Goal: Task Accomplishment & Management: Manage account settings

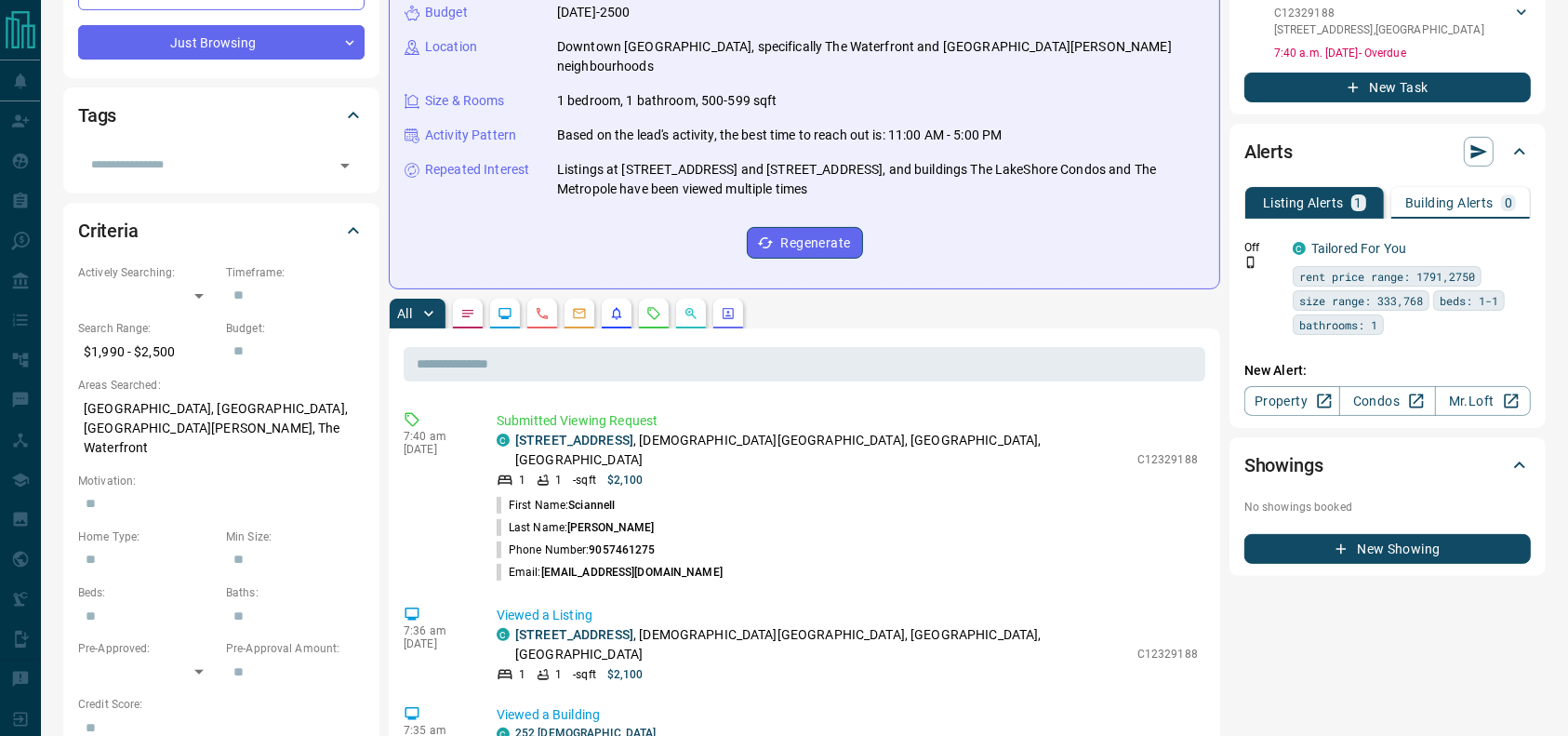
scroll to position [351, 0]
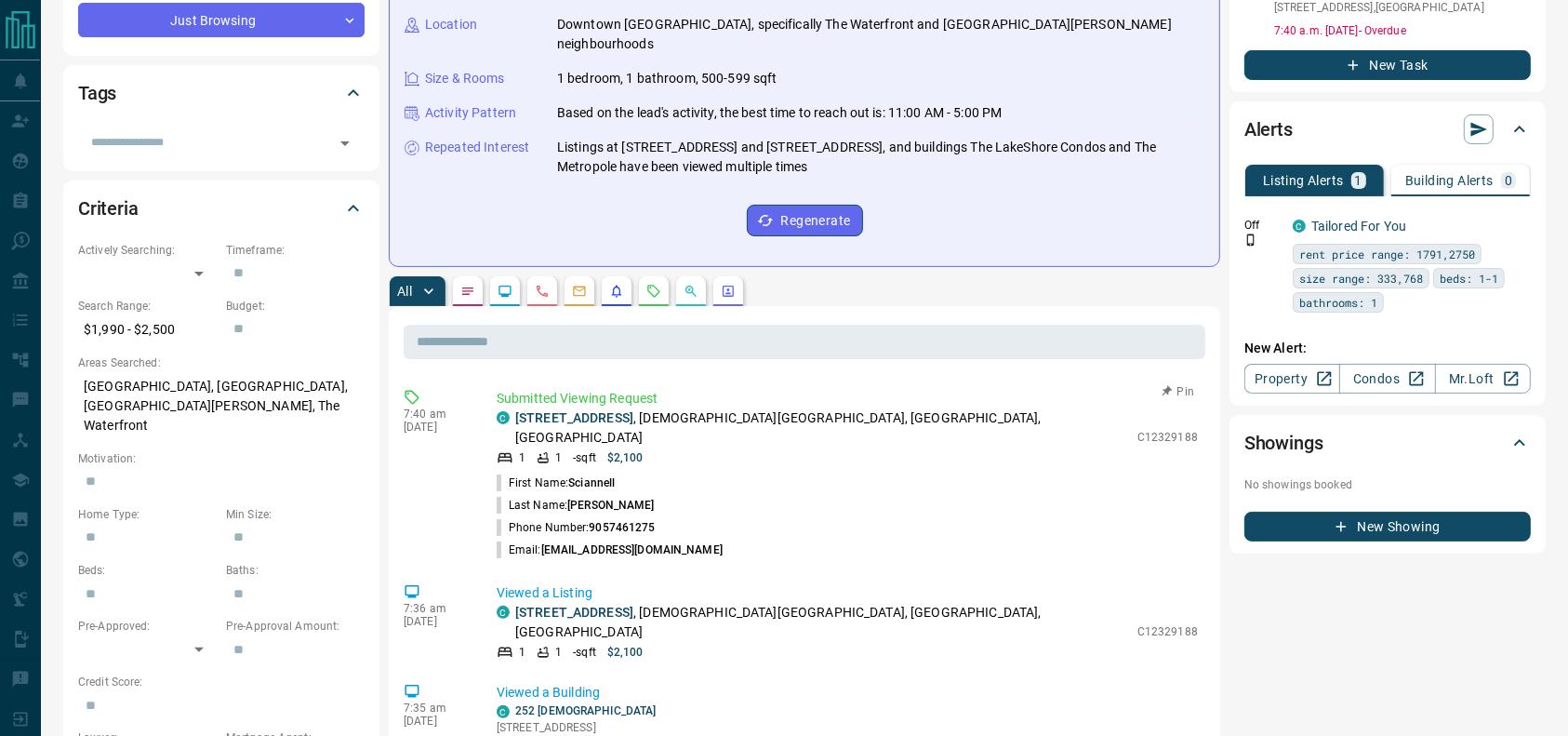
click at [773, 409] on p "[STREET_ADDRESS][DEMOGRAPHIC_DATA]" at bounding box center [822, 428] width 613 height 39
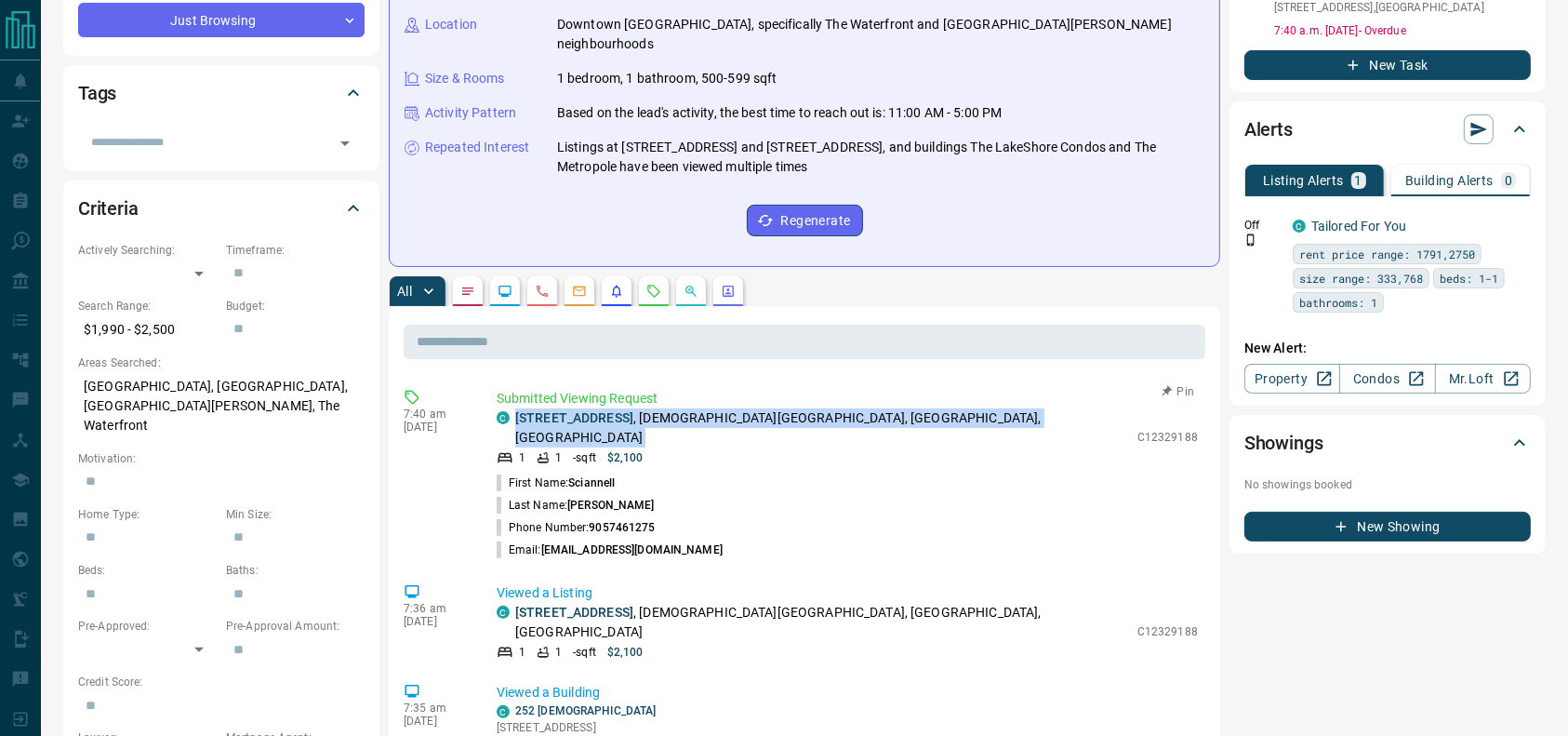
click at [773, 409] on p "[STREET_ADDRESS][DEMOGRAPHIC_DATA]" at bounding box center [822, 428] width 613 height 39
copy div "[STREET_ADDRESS][DEMOGRAPHIC_DATA]"
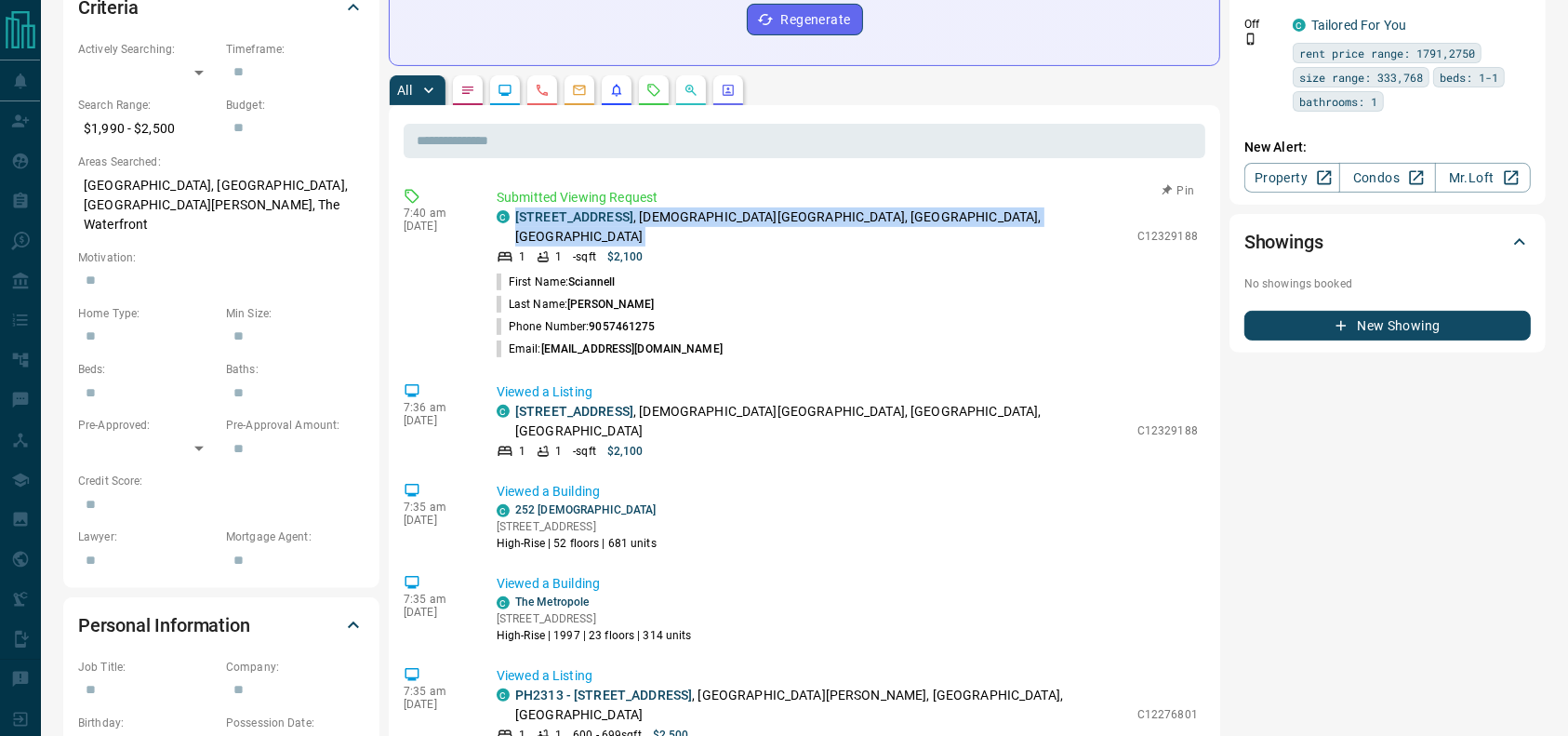
scroll to position [550, 0]
click at [848, 210] on p "[STREET_ADDRESS][DEMOGRAPHIC_DATA]" at bounding box center [822, 229] width 613 height 39
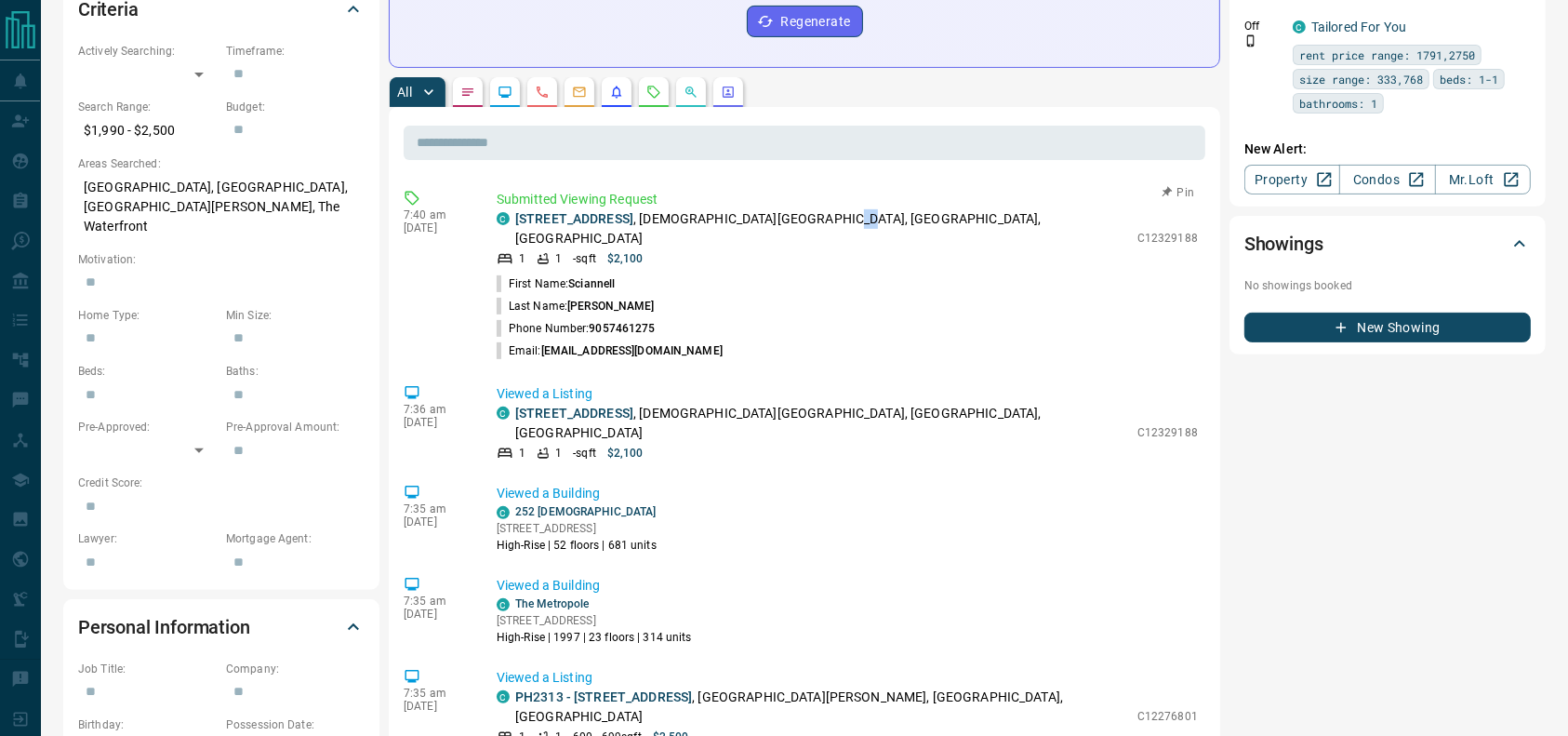
click at [848, 210] on p "[STREET_ADDRESS][DEMOGRAPHIC_DATA]" at bounding box center [822, 229] width 613 height 39
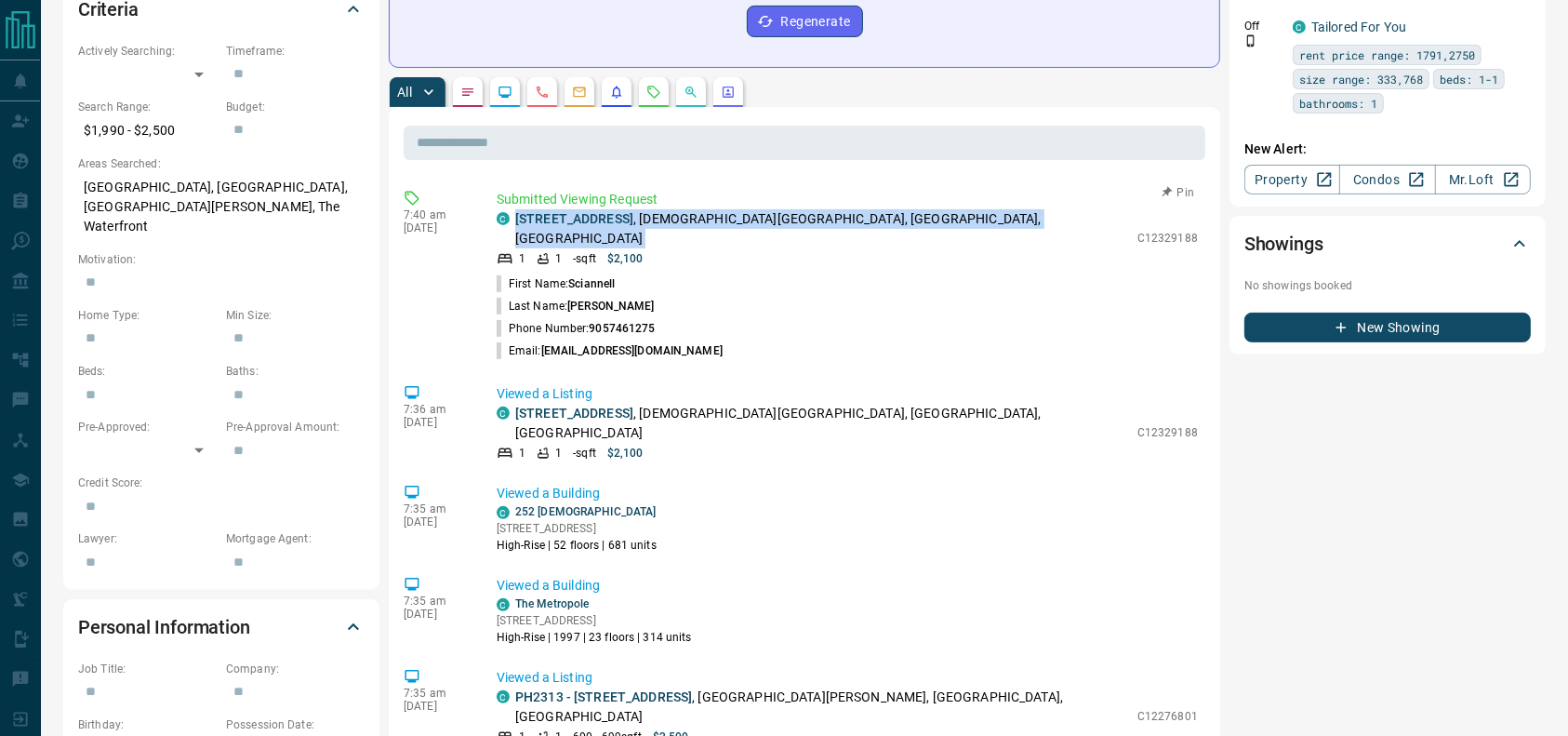
click at [848, 210] on p "[STREET_ADDRESS][DEMOGRAPHIC_DATA]" at bounding box center [822, 229] width 613 height 39
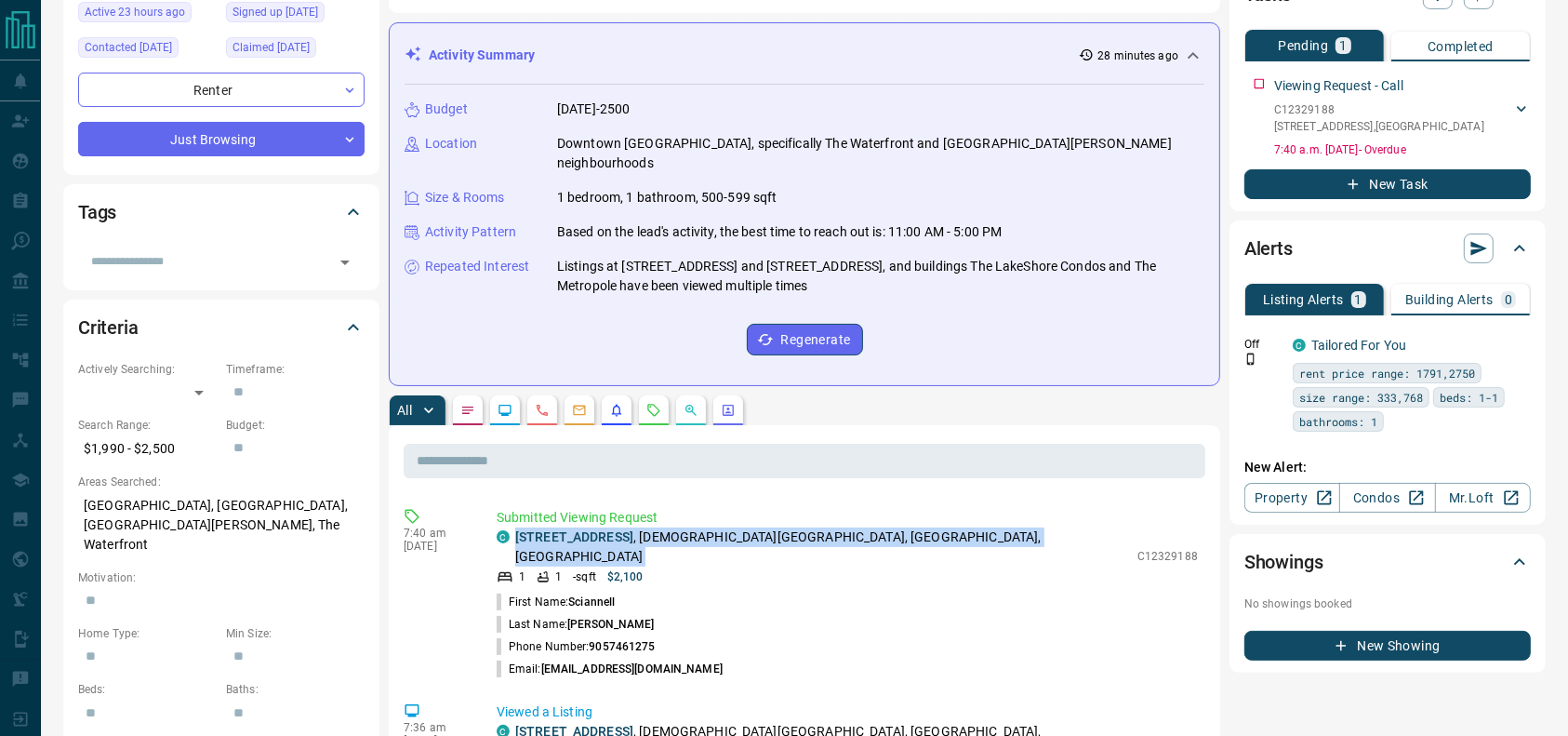
scroll to position [0, 0]
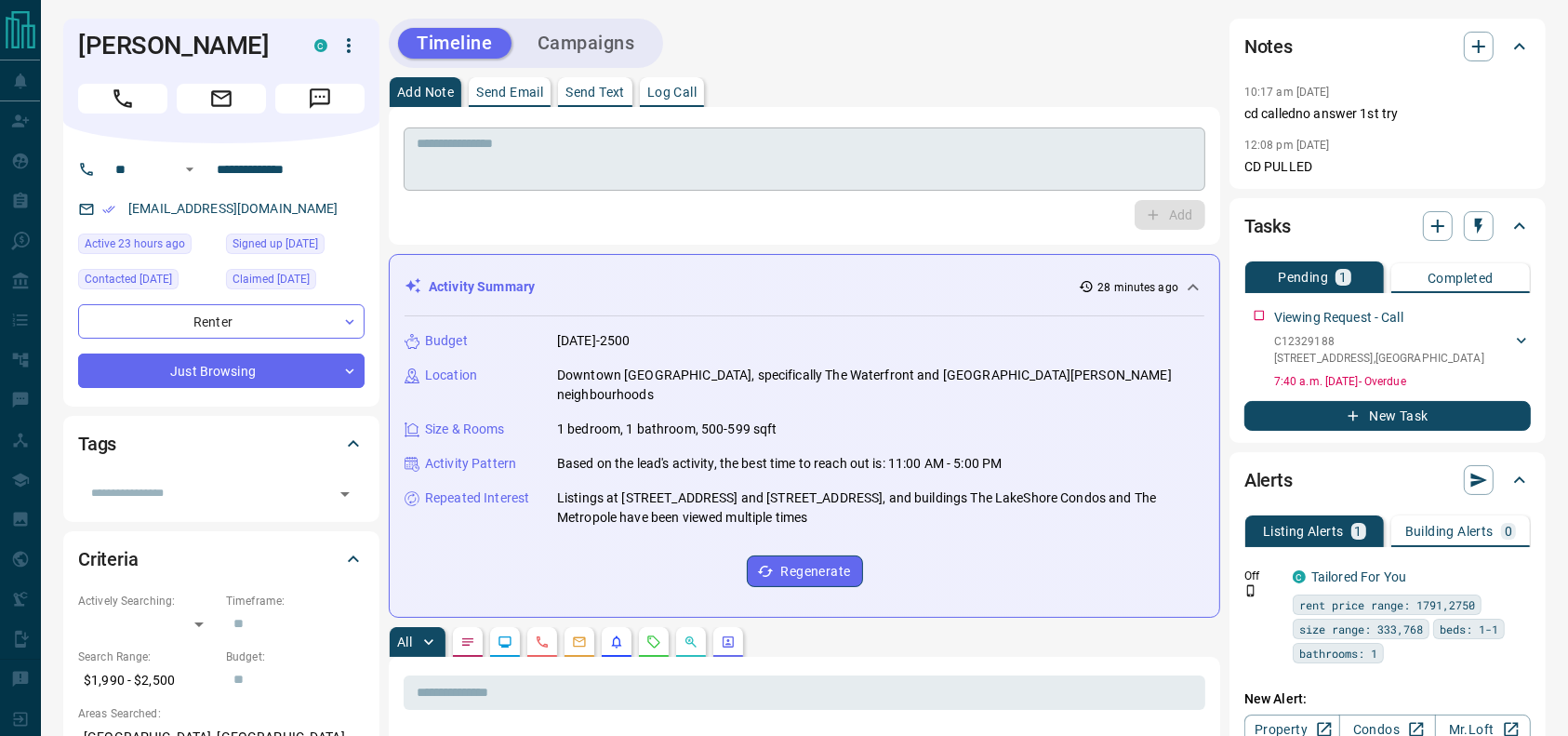
click at [707, 147] on textarea at bounding box center [805, 160] width 776 height 47
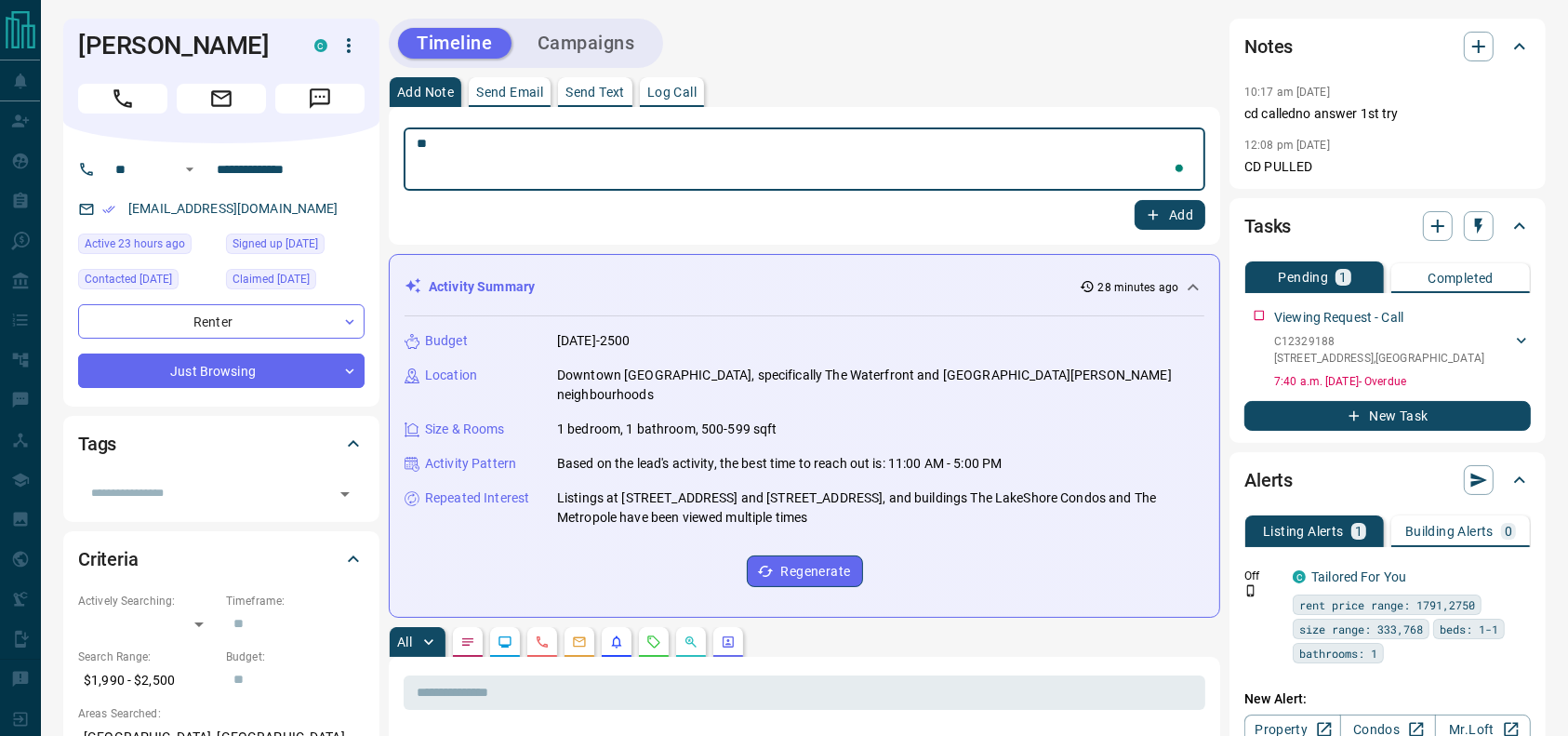
type textarea "*"
type textarea "**********"
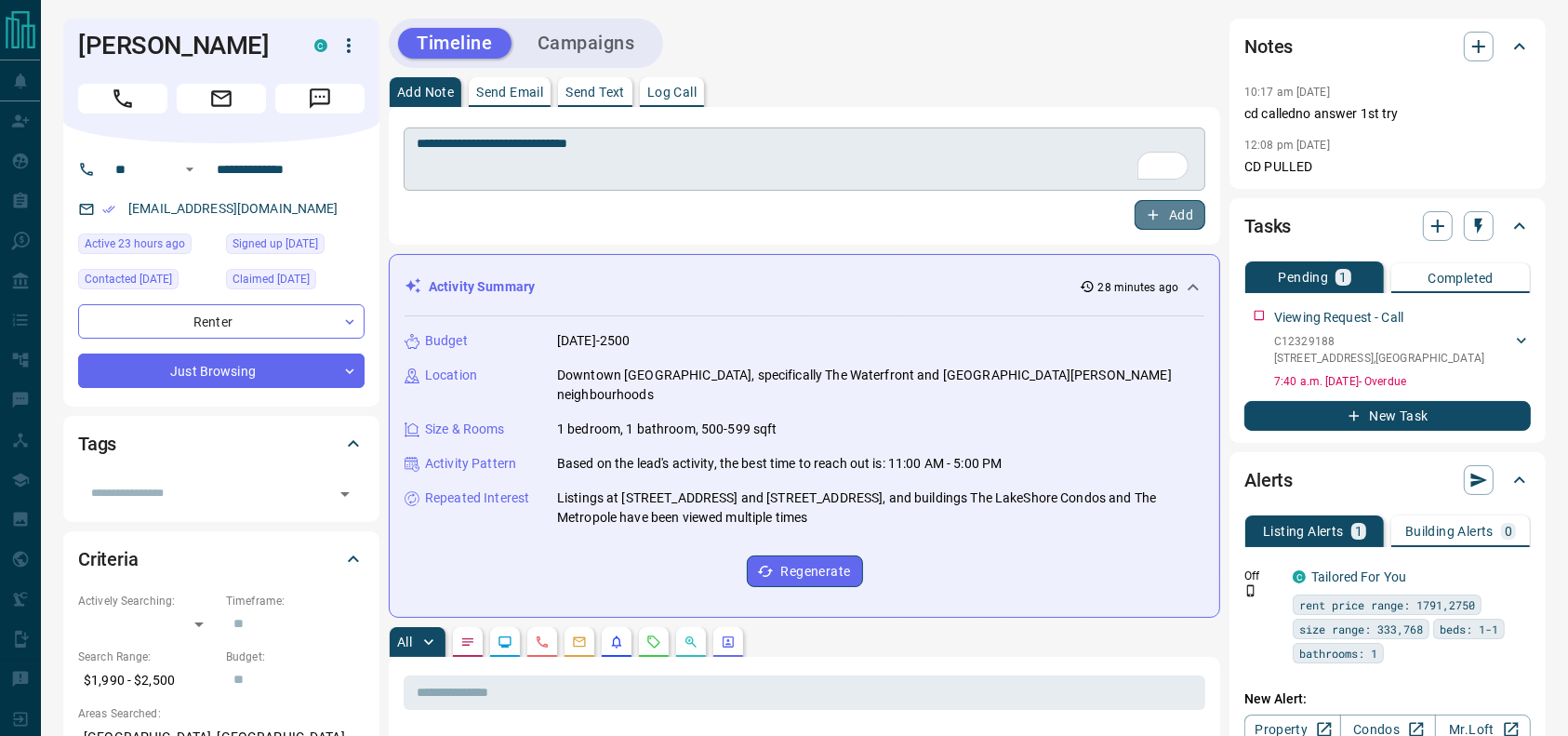
drag, startPoint x: 1136, startPoint y: 223, endPoint x: 1029, endPoint y: 158, distance: 125.2
click at [1030, 158] on div "**********" at bounding box center [804, 175] width 802 height 108
click at [1022, 161] on textarea "**********" at bounding box center [805, 160] width 776 height 47
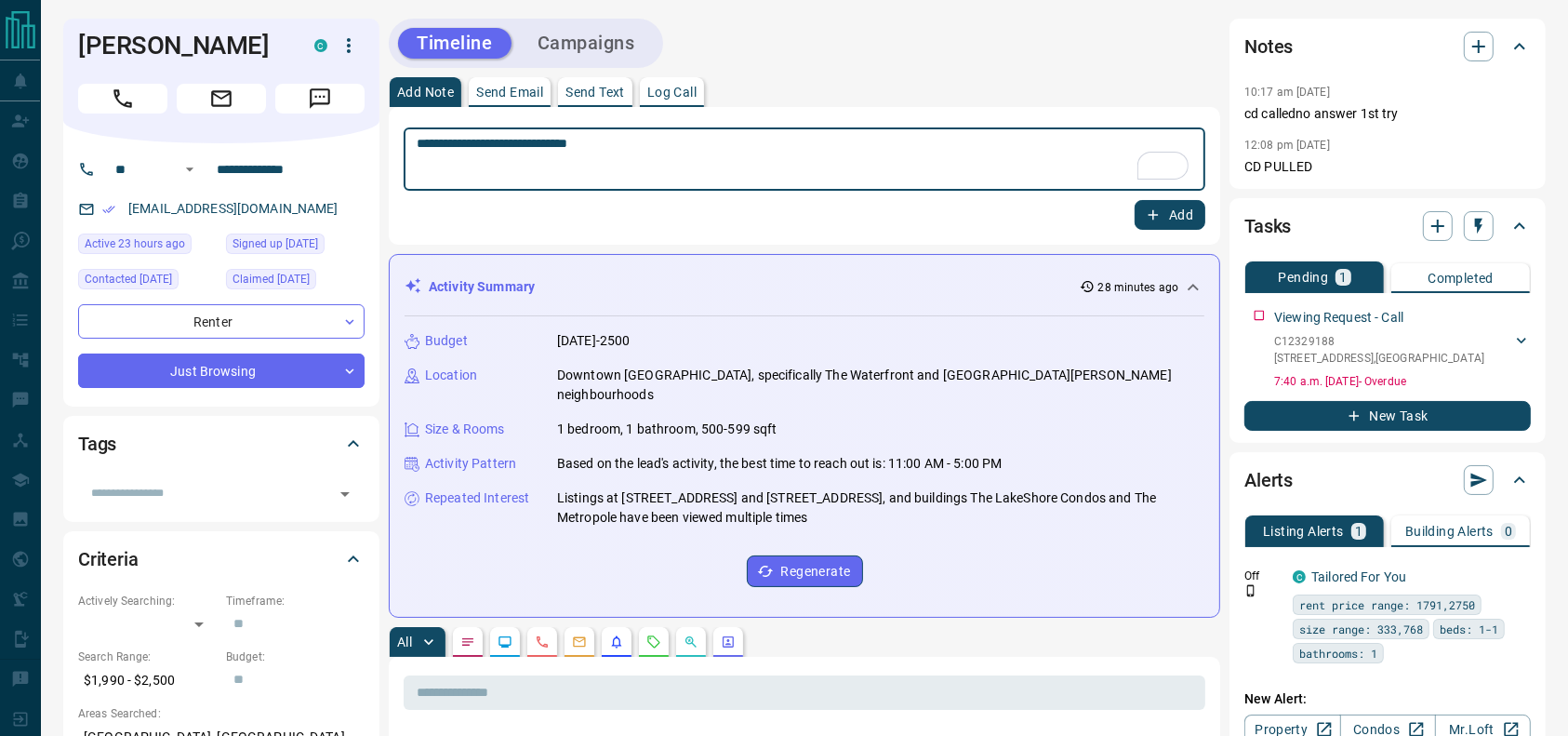
click at [1135, 231] on div "**********" at bounding box center [804, 175] width 832 height 138
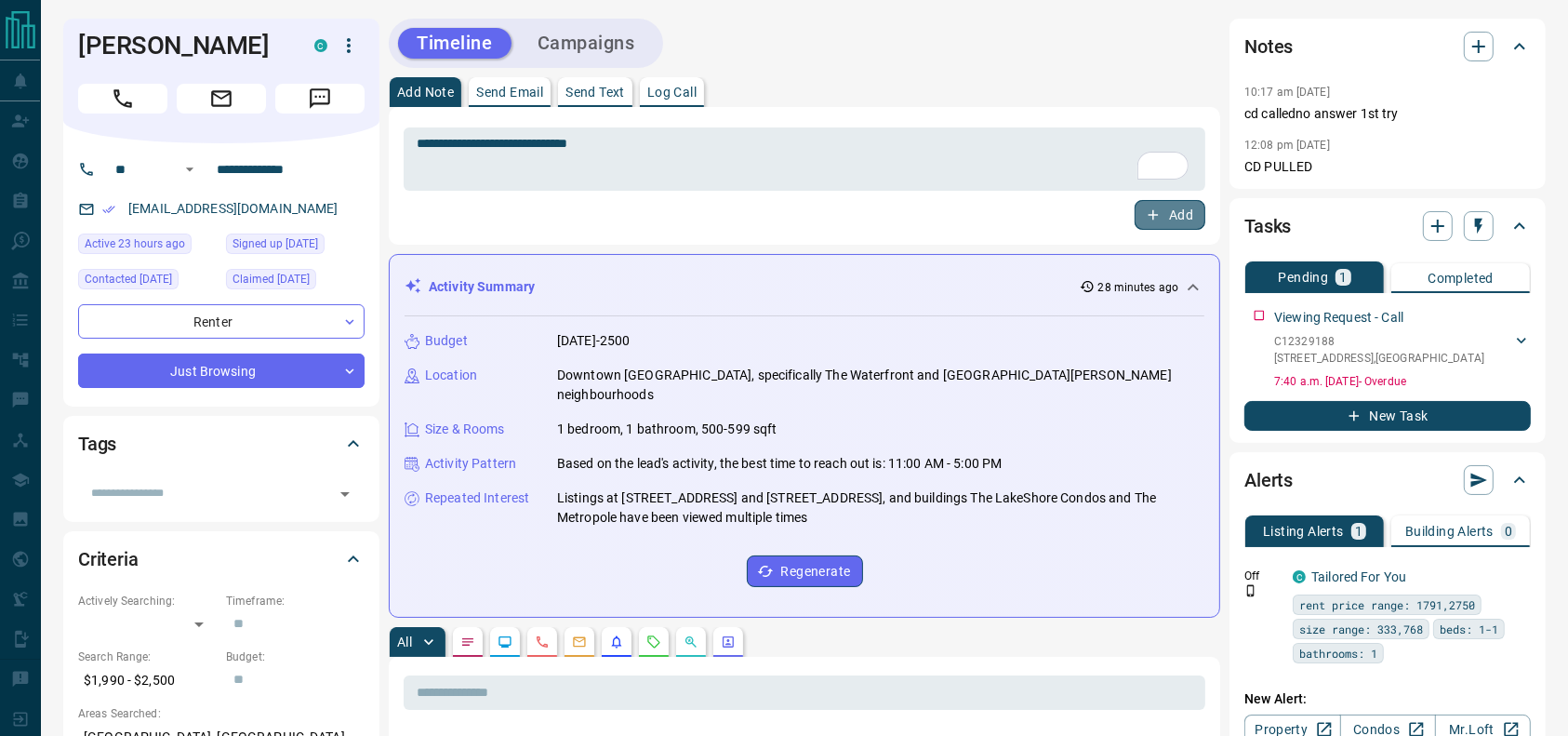
click at [1157, 220] on icon "button" at bounding box center [1153, 215] width 17 height 17
click at [182, 43] on h1 "[PERSON_NAME]" at bounding box center [182, 45] width 209 height 29
copy div "[PERSON_NAME] C"
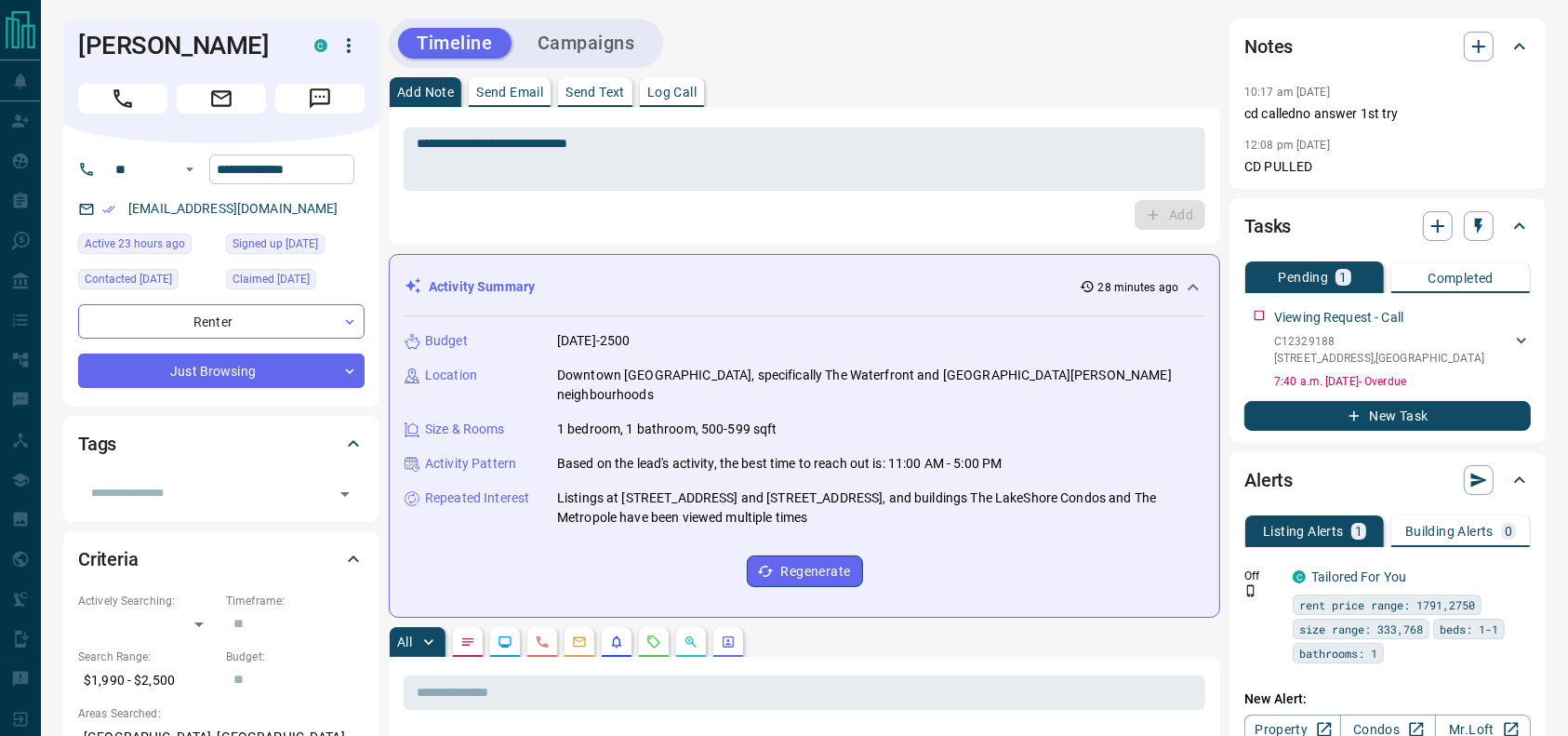
click at [325, 177] on input "**********" at bounding box center [282, 170] width 145 height 29
drag, startPoint x: 205, startPoint y: 207, endPoint x: 124, endPoint y: 211, distance: 81.1
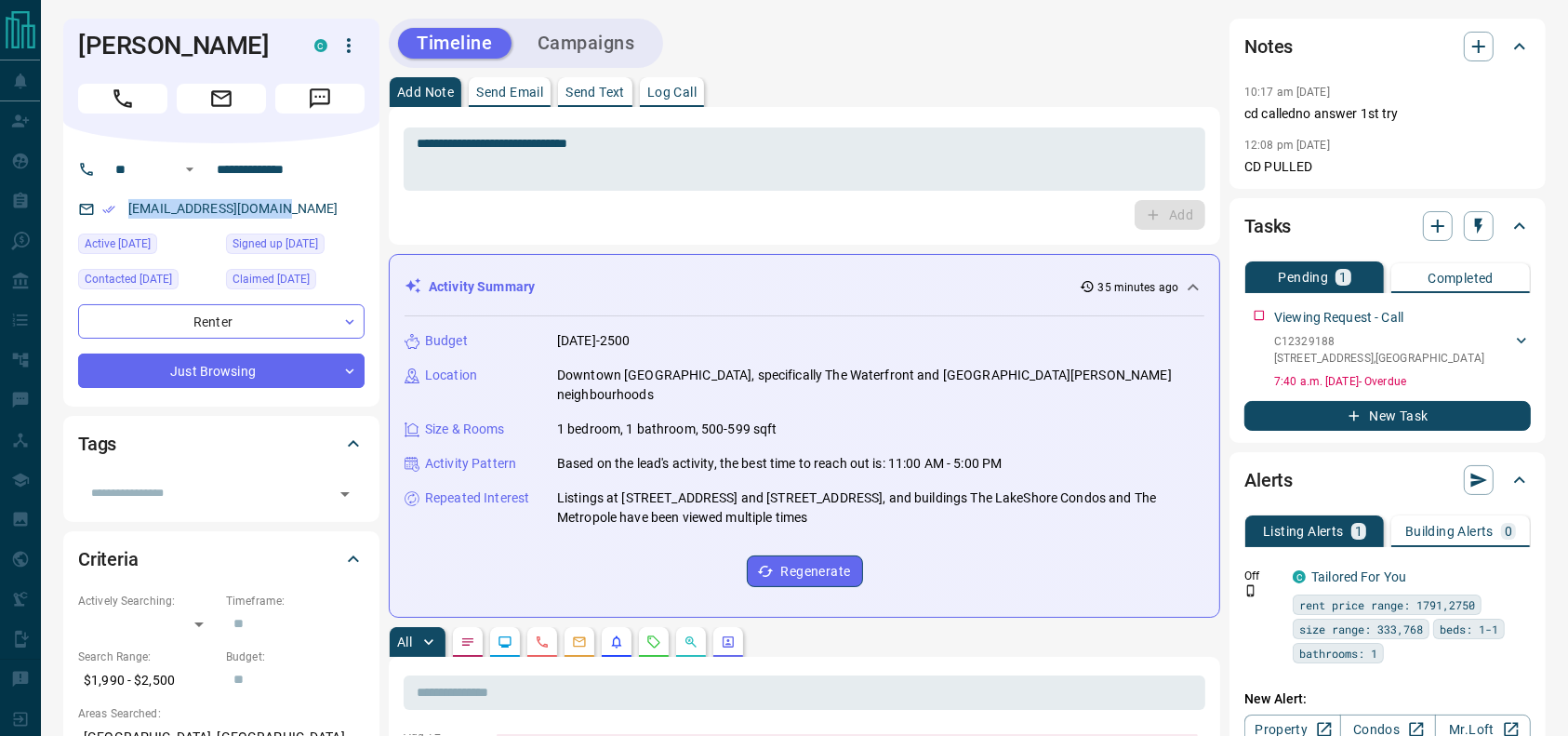
click at [124, 211] on div "[EMAIL_ADDRESS][DOMAIN_NAME]" at bounding box center [221, 209] width 287 height 30
copy link "[EMAIL_ADDRESS][DOMAIN_NAME]"
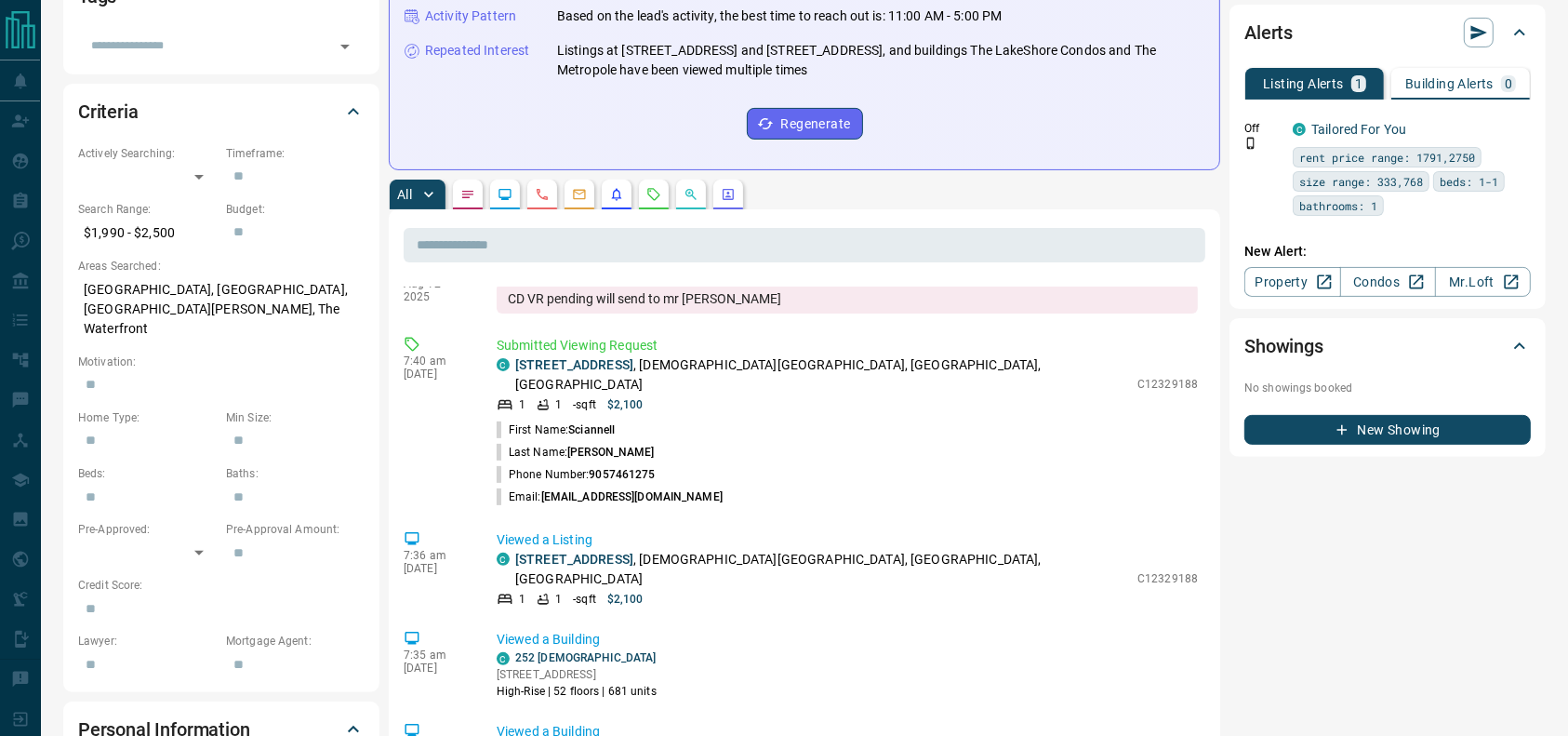
scroll to position [451, 0]
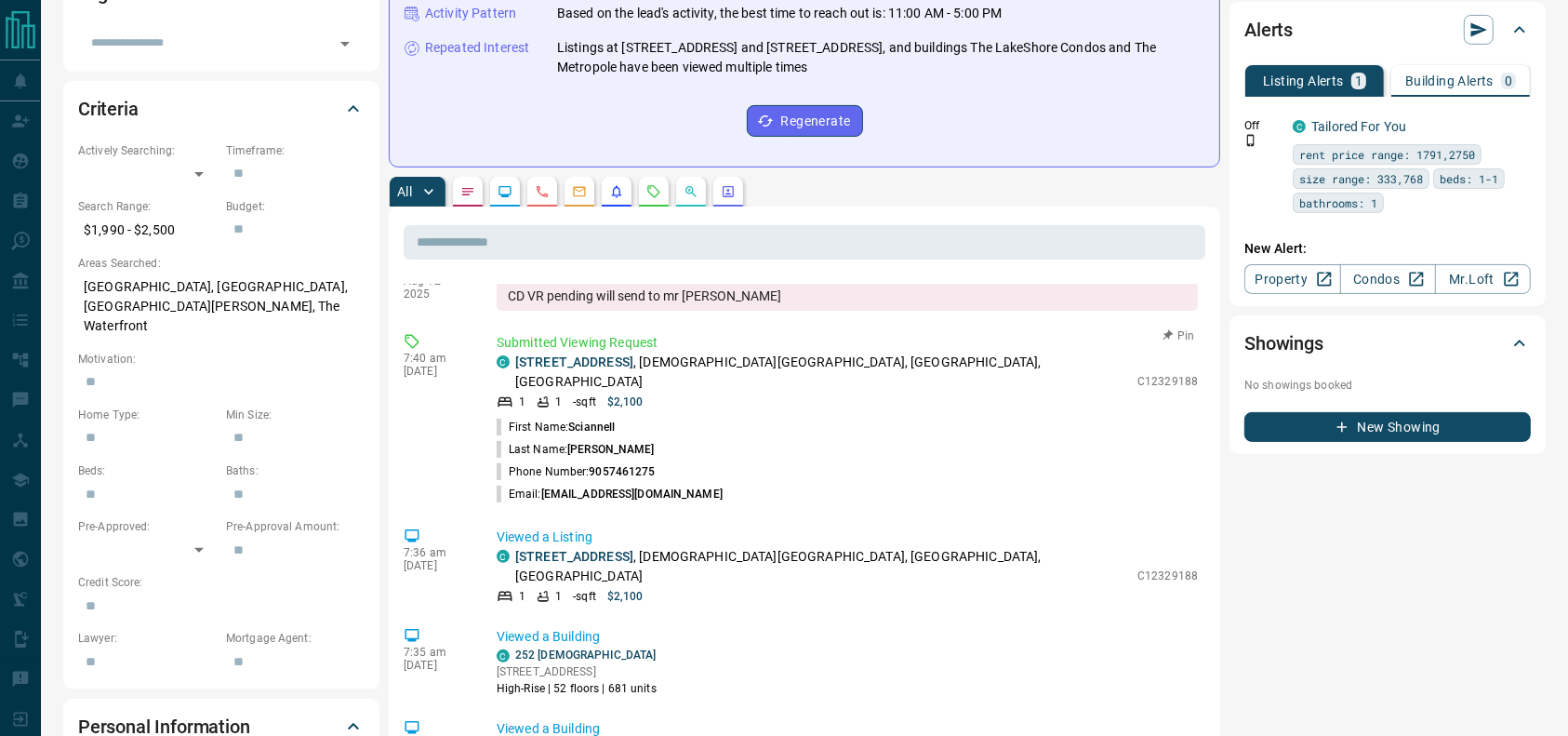
click at [796, 353] on p "[STREET_ADDRESS][DEMOGRAPHIC_DATA]" at bounding box center [822, 372] width 613 height 39
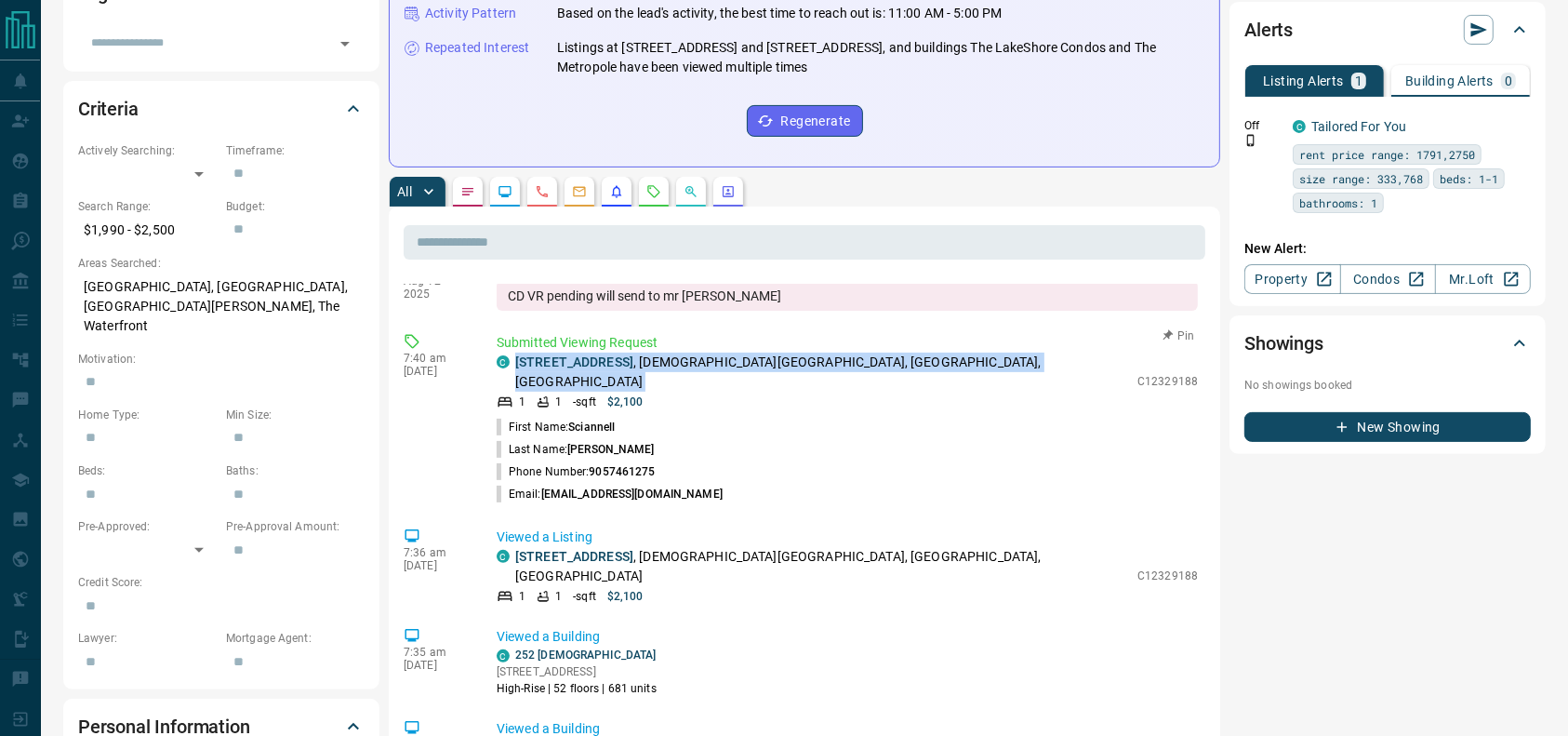
click at [796, 353] on p "[STREET_ADDRESS][DEMOGRAPHIC_DATA]" at bounding box center [822, 372] width 613 height 39
copy div "[STREET_ADDRESS][DEMOGRAPHIC_DATA]"
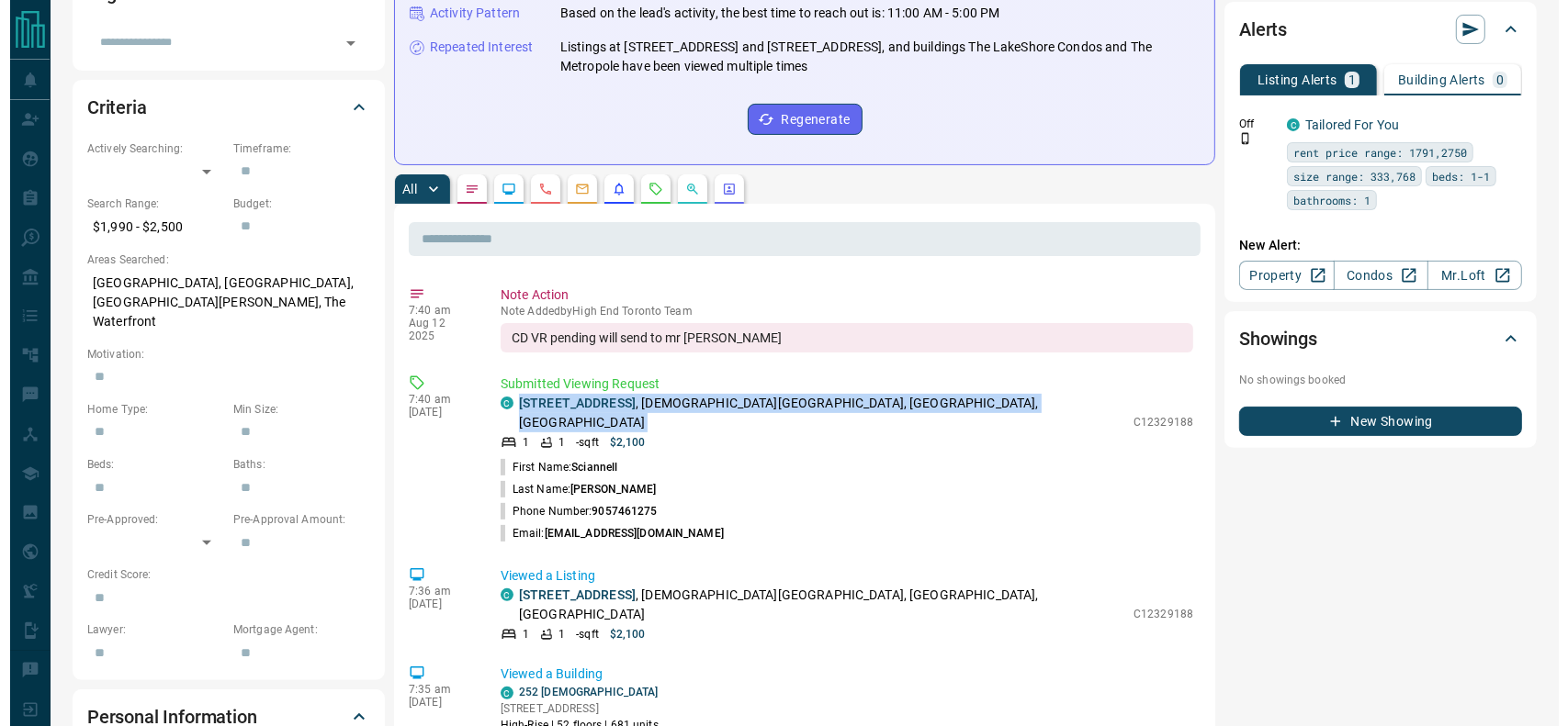
scroll to position [0, 0]
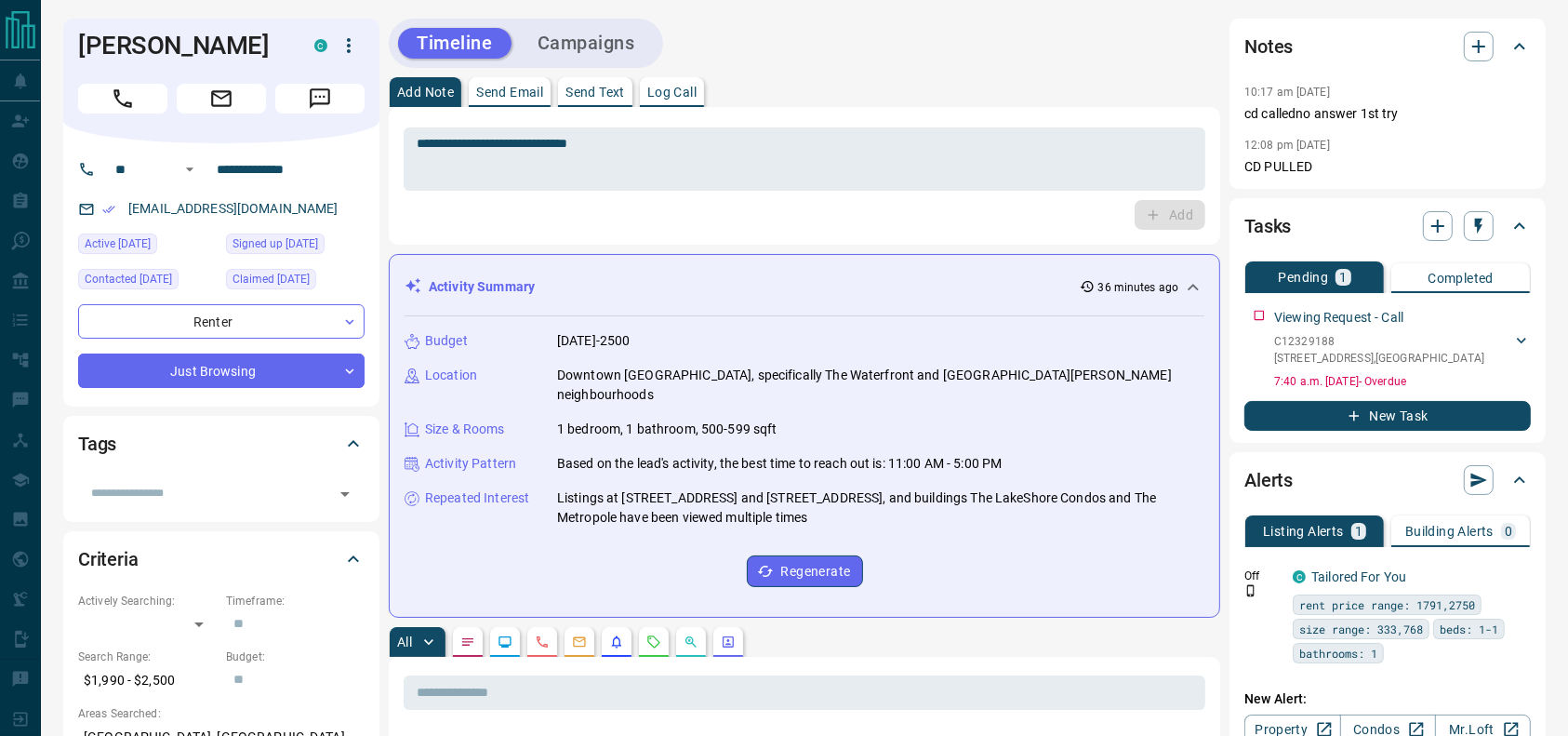
click at [115, 43] on h1 "[PERSON_NAME]" at bounding box center [182, 45] width 209 height 29
click at [113, 46] on h1 "[PERSON_NAME]" at bounding box center [182, 45] width 209 height 29
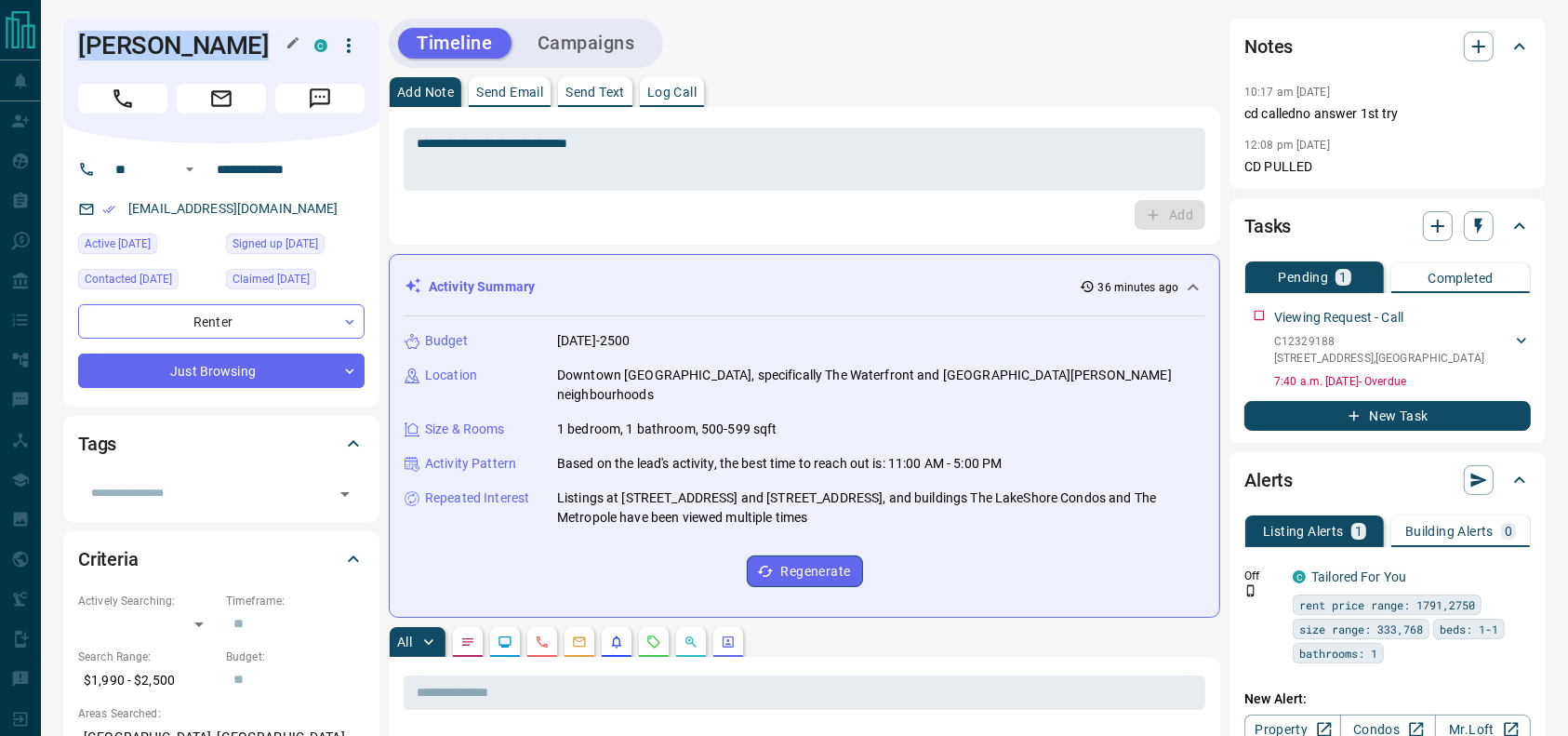
click at [113, 46] on h1 "[PERSON_NAME]" at bounding box center [182, 45] width 209 height 29
click at [100, 116] on div "[PERSON_NAME] C" at bounding box center [221, 80] width 316 height 124
click at [94, 32] on h1 "[PERSON_NAME]" at bounding box center [182, 45] width 209 height 29
copy h1 "Sciannell"
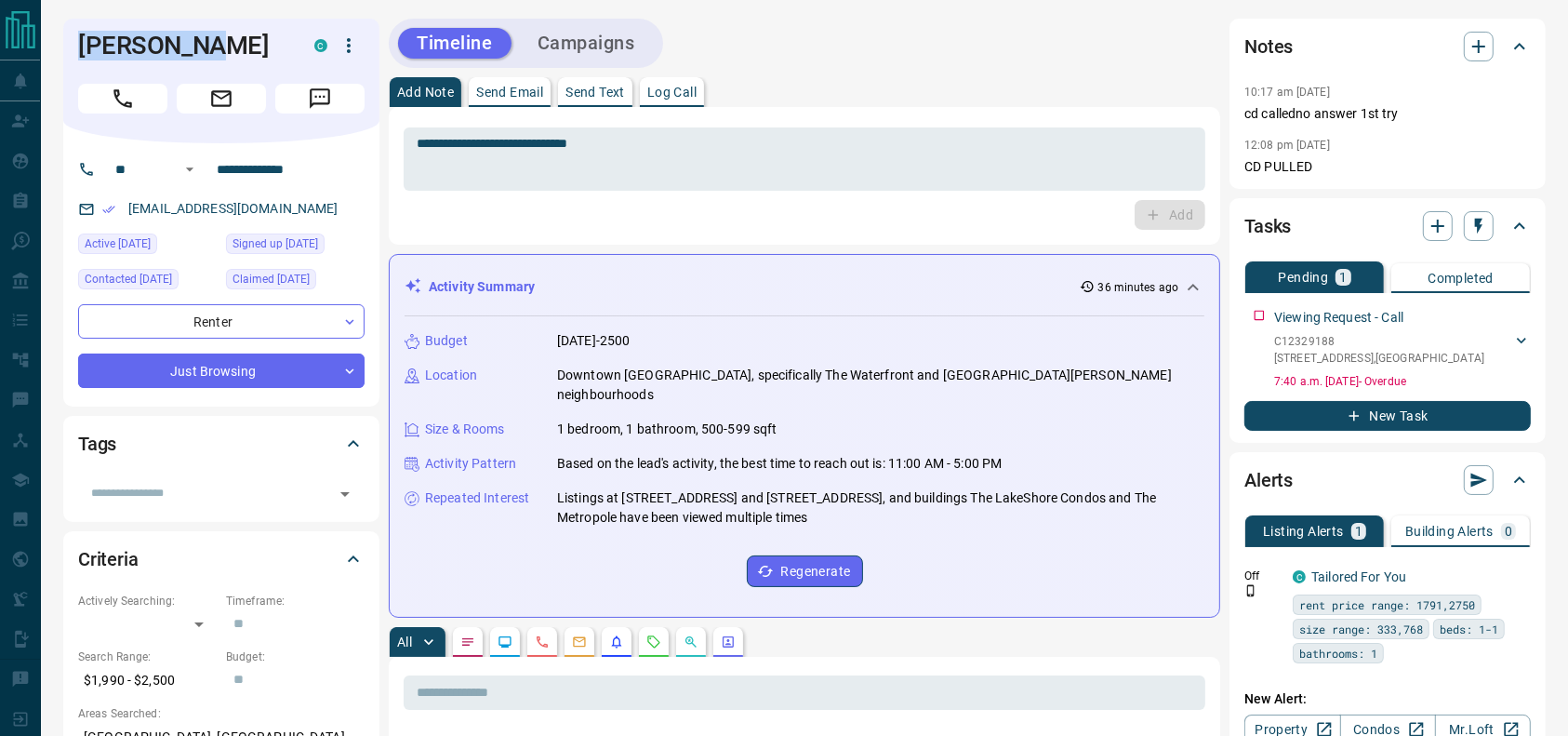
click at [350, 45] on icon "button" at bounding box center [349, 45] width 4 height 15
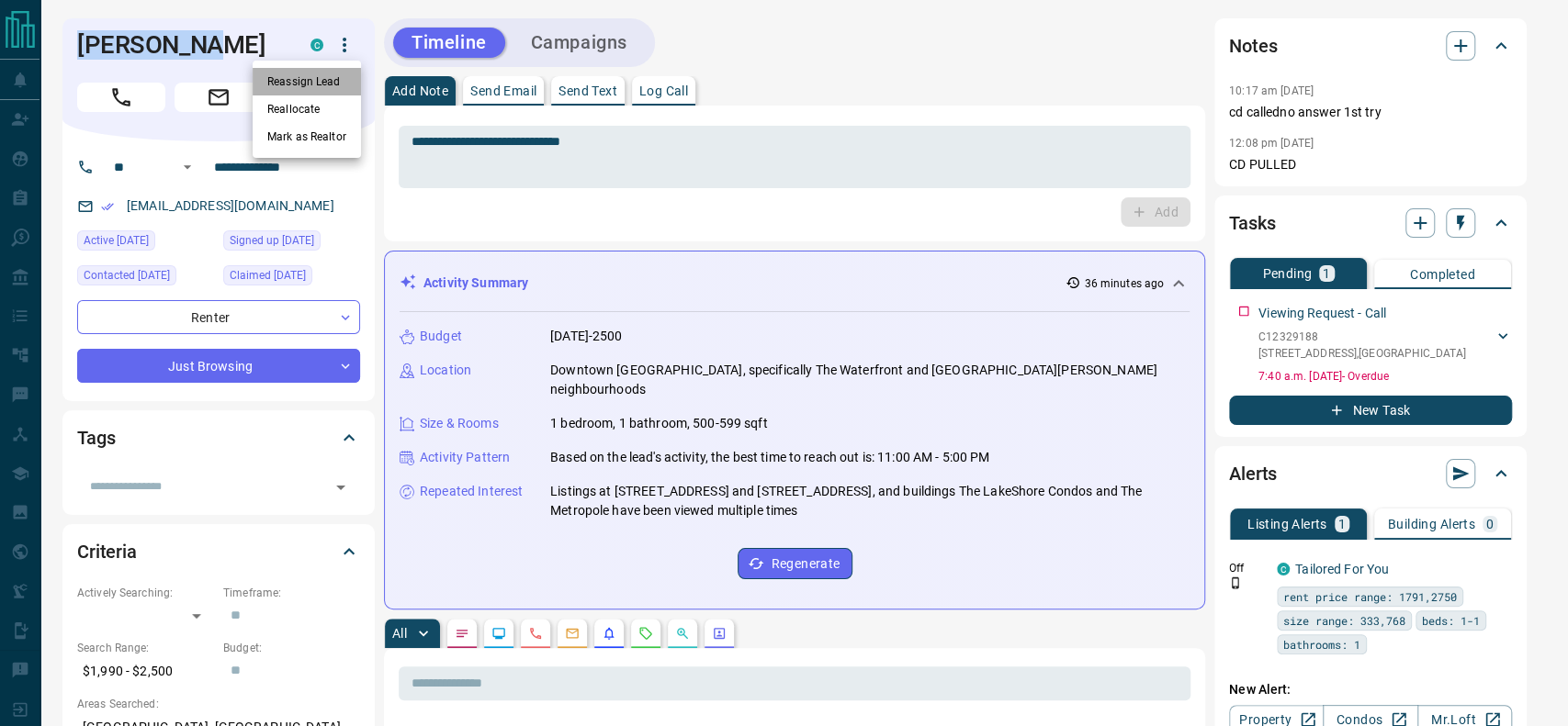
click at [309, 72] on li "Reassign Lead" at bounding box center [307, 81] width 108 height 27
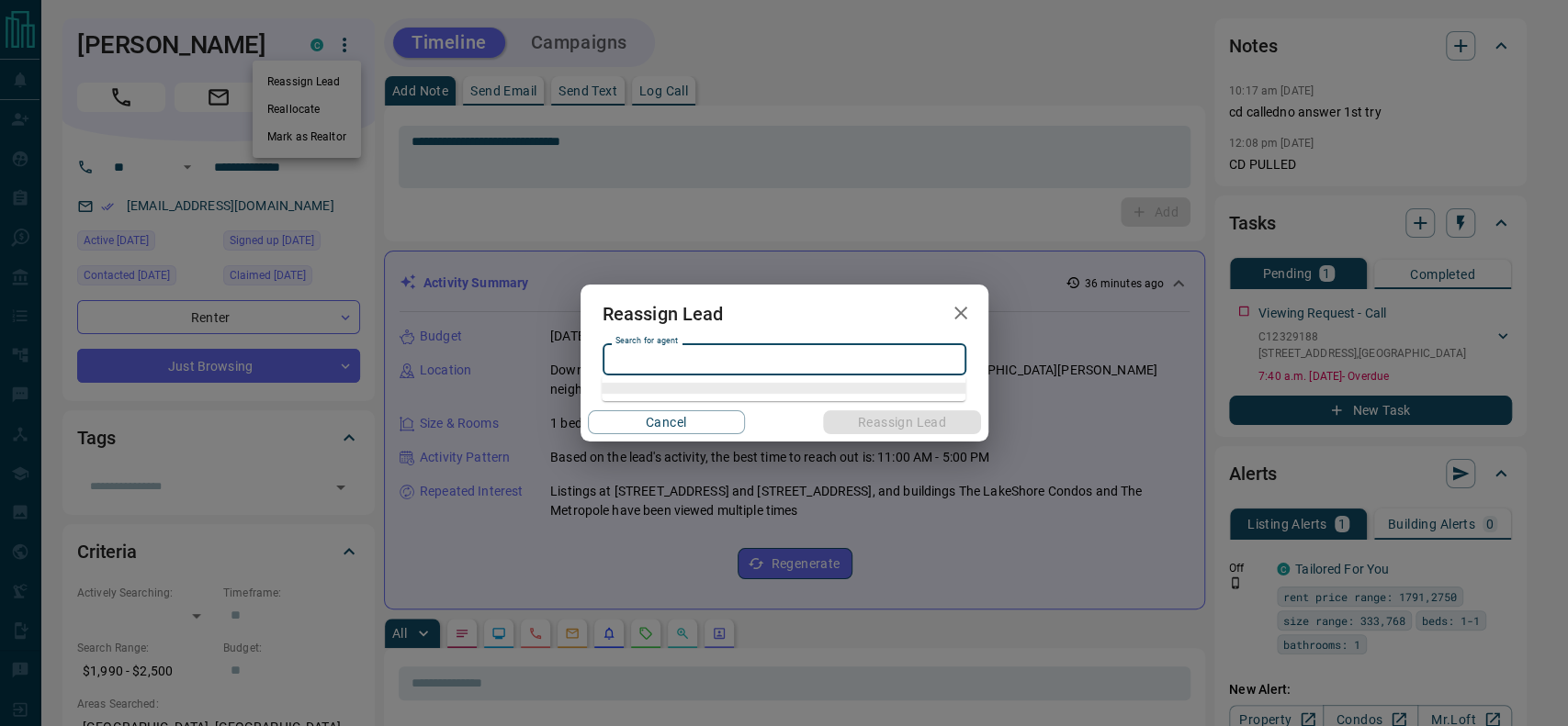
click at [709, 365] on input "Search for agent" at bounding box center [784, 359] width 350 height 20
type input "*"
click at [692, 399] on li "[PERSON_NAME]" at bounding box center [784, 396] width 364 height 27
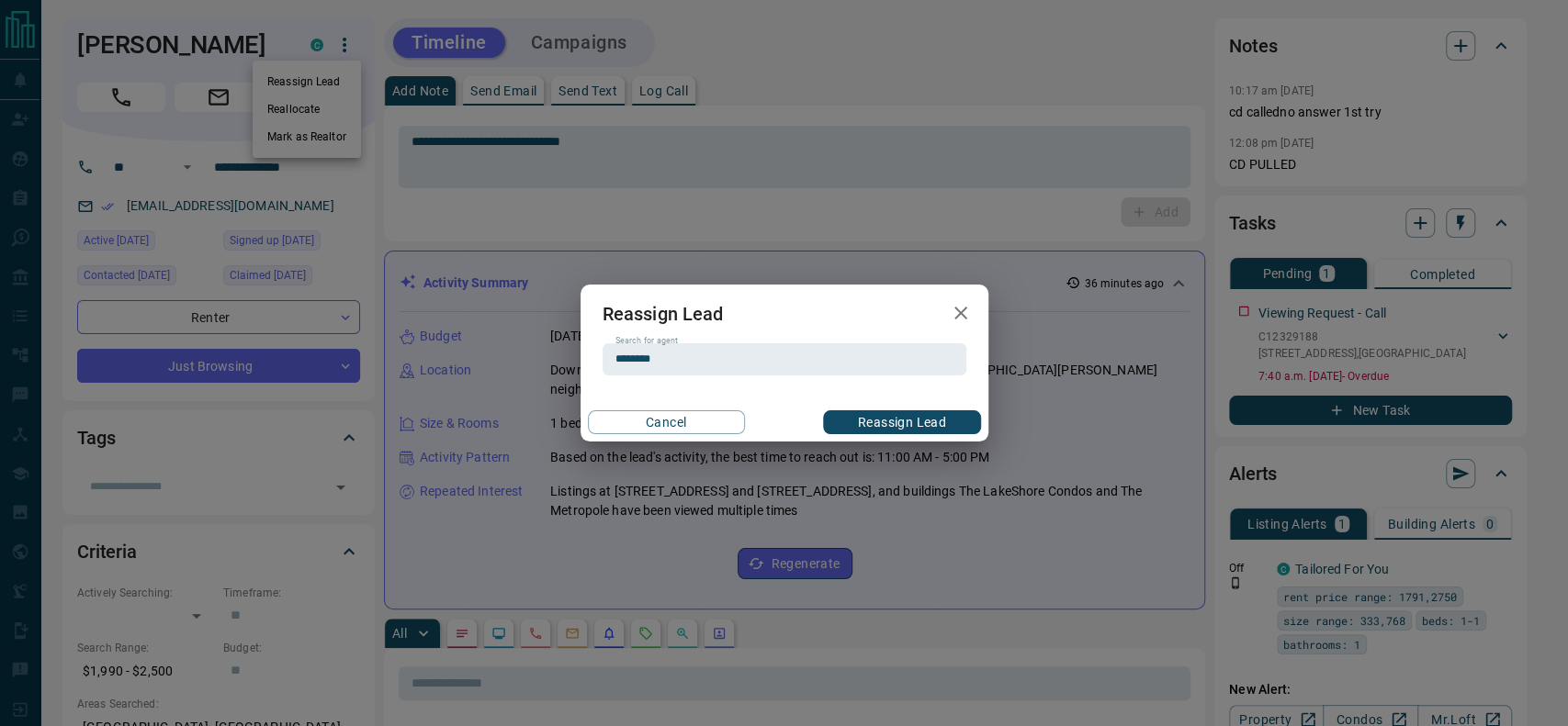
type input "********"
click at [890, 417] on button "Reassign Lead" at bounding box center [902, 422] width 157 height 24
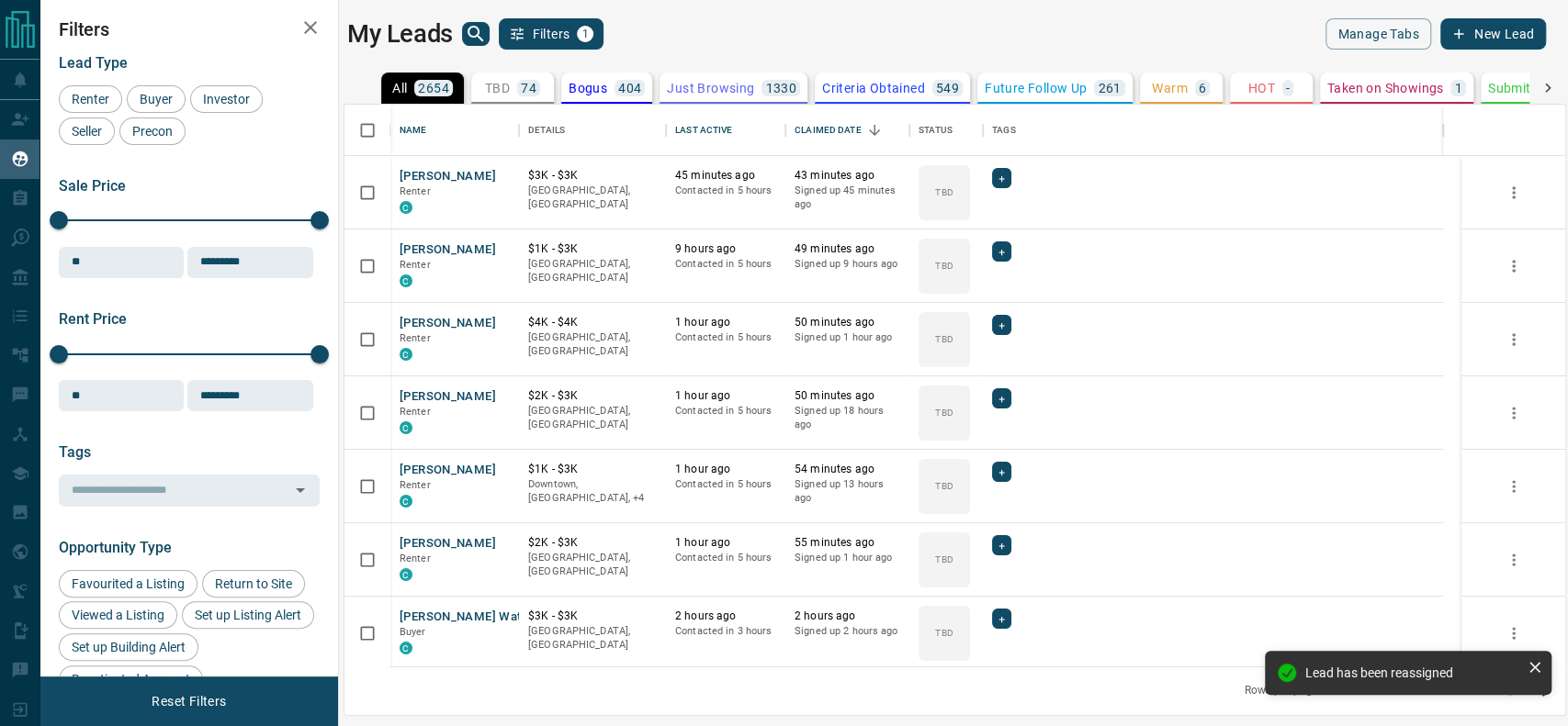
scroll to position [543, 1201]
